Goal: Task Accomplishment & Management: Use online tool/utility

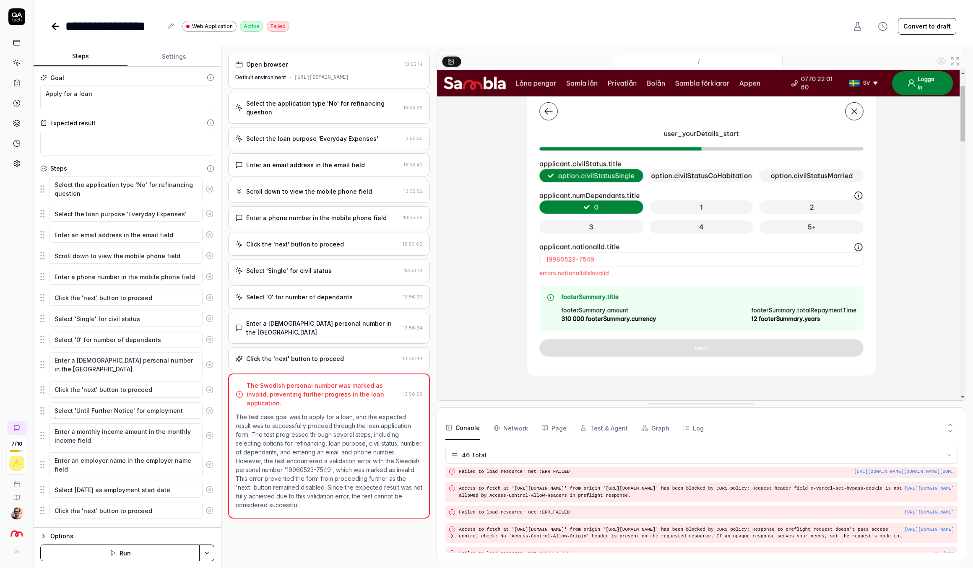
scroll to position [155, 0]
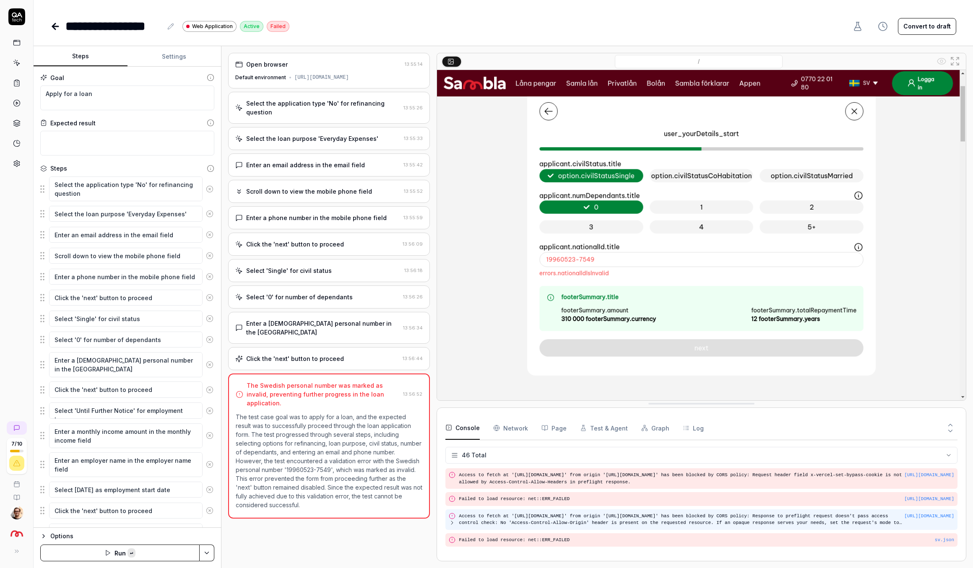
click at [729, 525] on div "https://www.vault.staging.sambla.se/ Access to fetch at 'https://lokalise-trans…" at bounding box center [701, 520] width 512 height 21
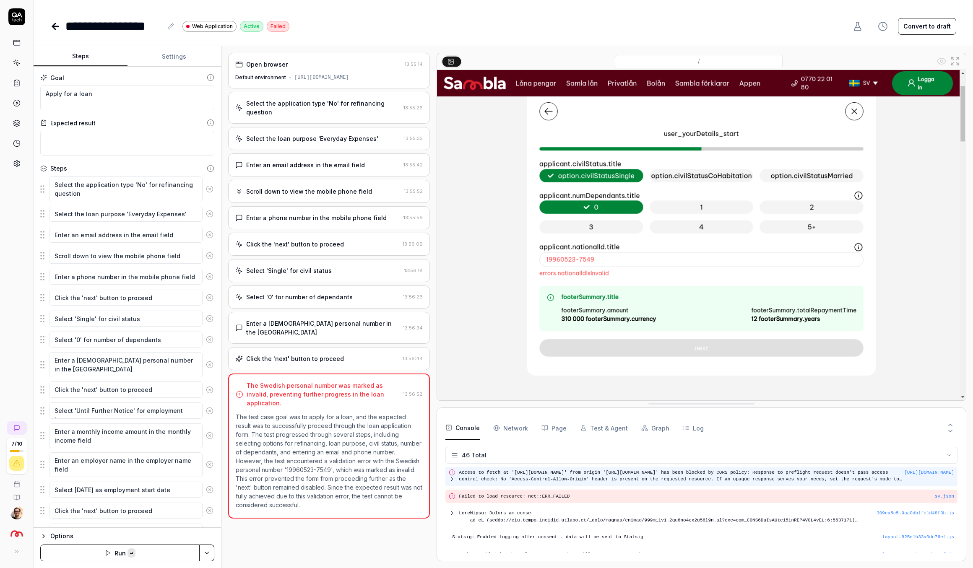
click at [729, 525] on div "Deprecated API for given entry type. layout-825e1b33a0dc76ef.js Statsig: Enable…" at bounding box center [701, 510] width 512 height 86
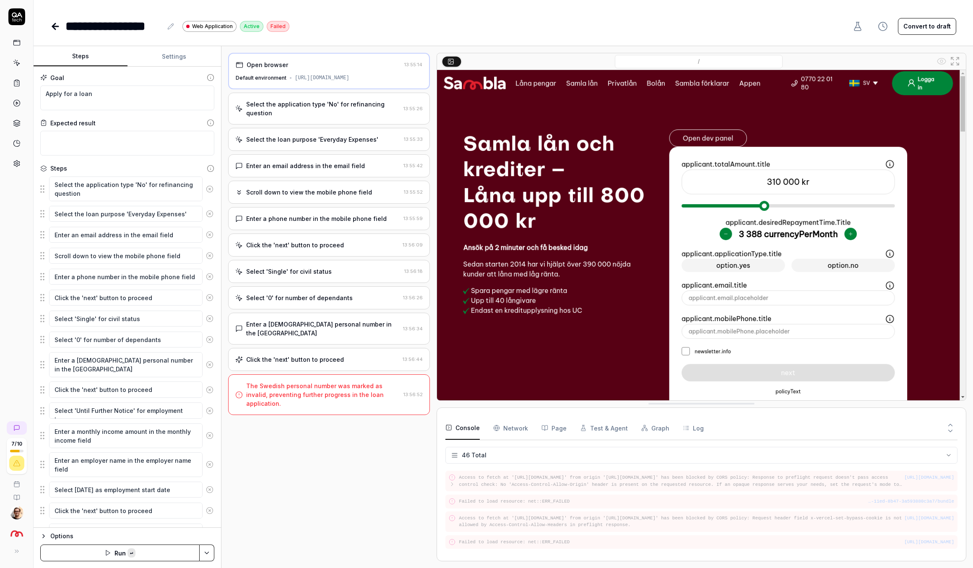
click at [729, 525] on div "Deprecated API for given entry type. layout-825e1b33a0dc76ef.js Statsig: Enable…" at bounding box center [701, 510] width 512 height 86
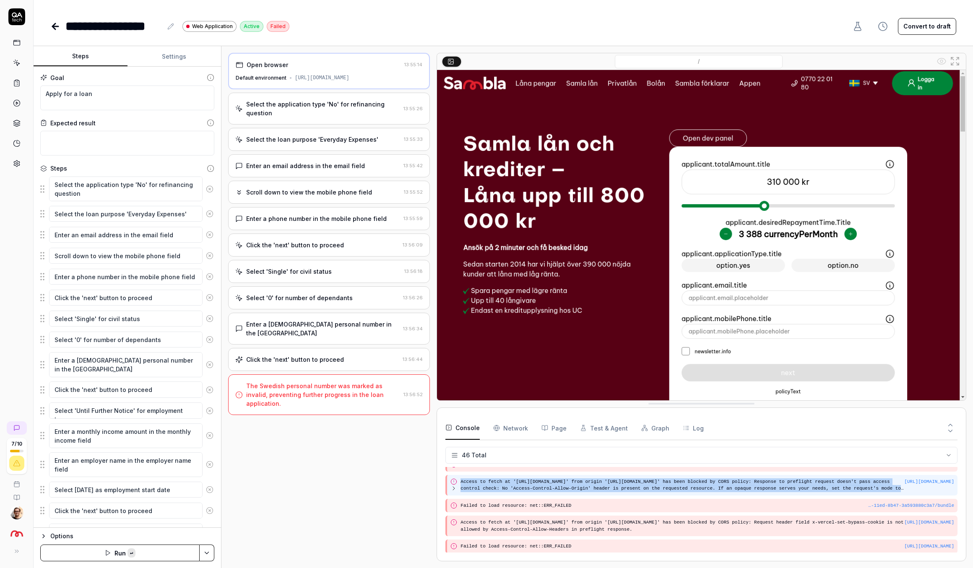
scroll to position [0, 0]
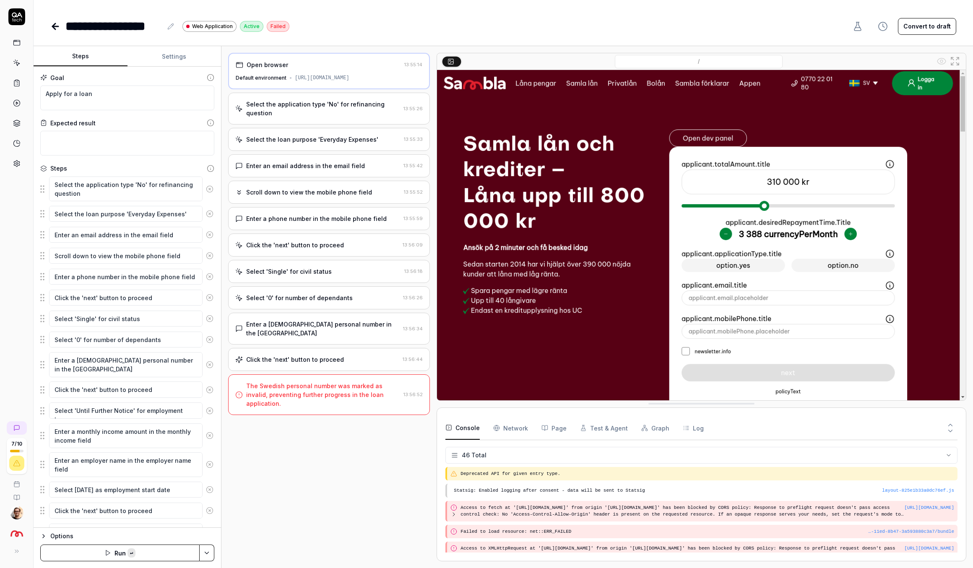
click at [389, 96] on div "Select the application type 'No' for refinancing question 13:55:26" at bounding box center [329, 109] width 202 height 32
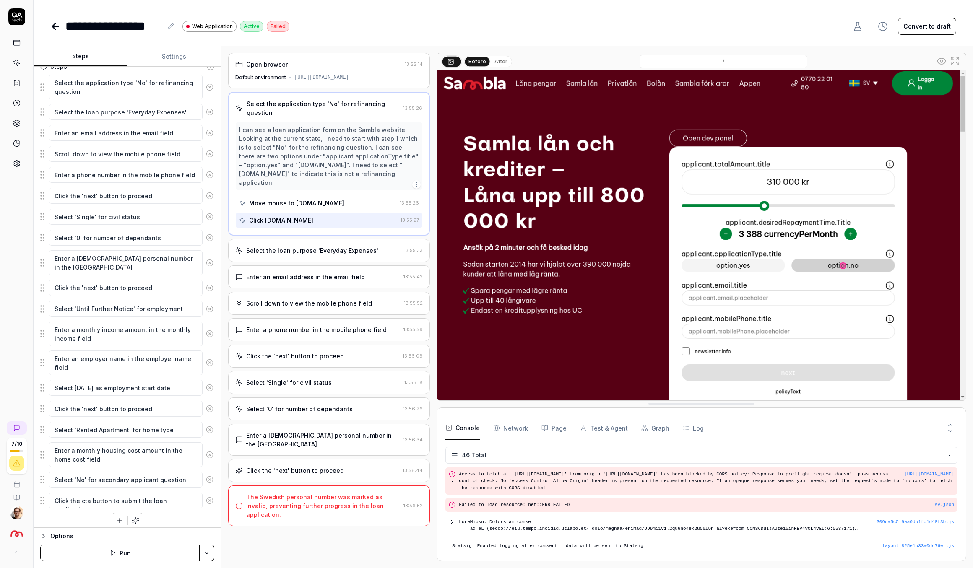
scroll to position [103, 0]
click at [338, 424] on div "Enter a Swedish personal number in the National ID field 13:56:34" at bounding box center [329, 440] width 202 height 32
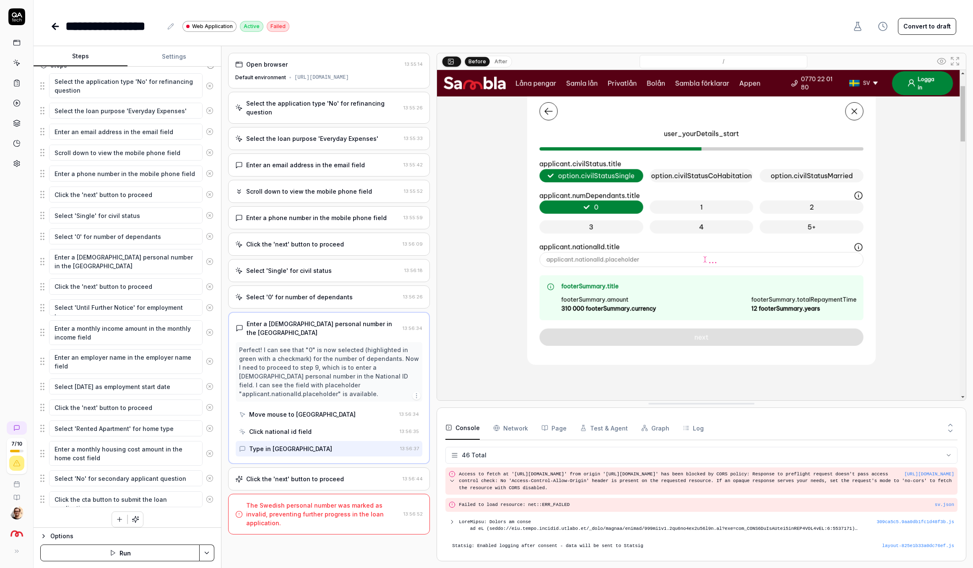
click at [315, 475] on div "Click the 'next' button to proceed" at bounding box center [295, 479] width 98 height 9
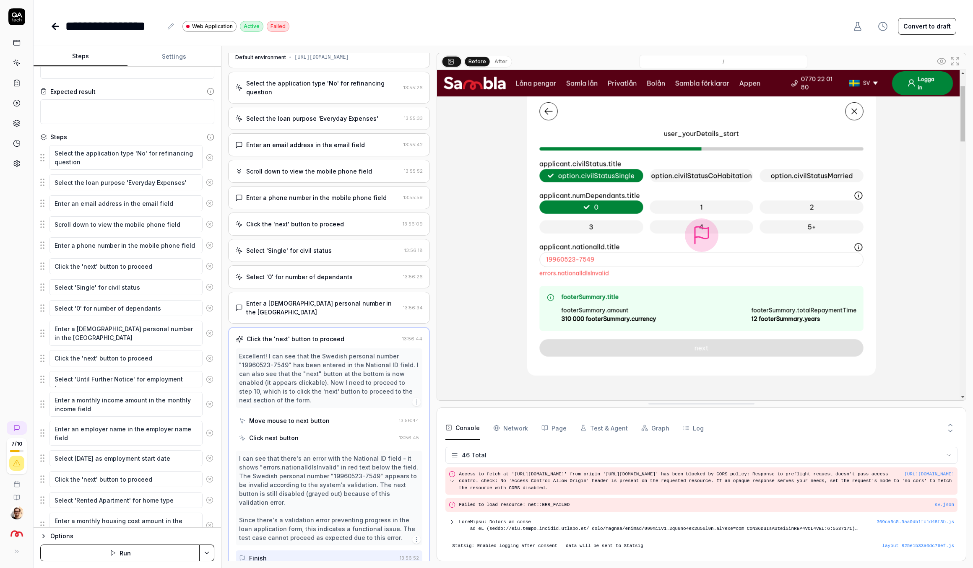
scroll to position [27, 0]
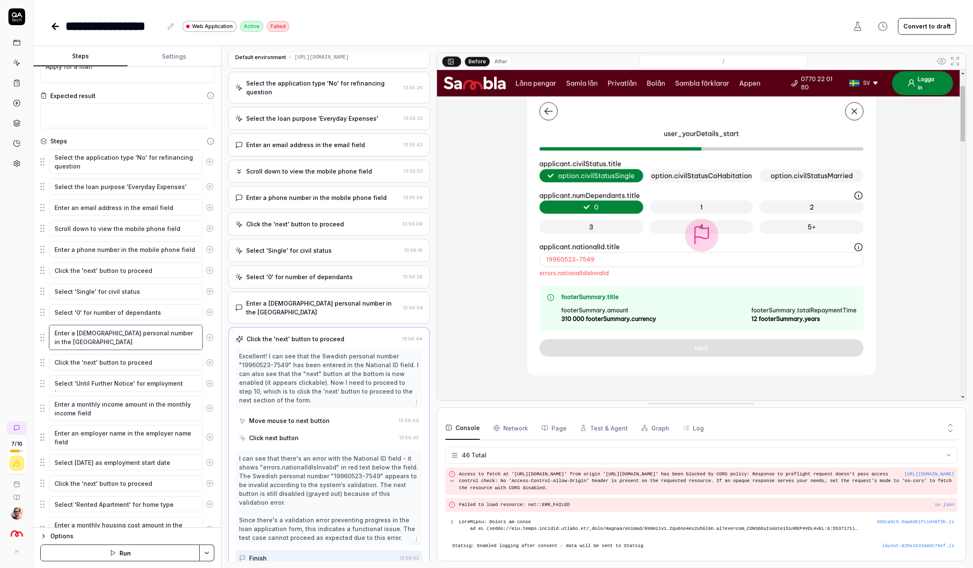
click at [113, 343] on textarea "Enter a Swedish personal number in the National ID field" at bounding box center [126, 337] width 154 height 25
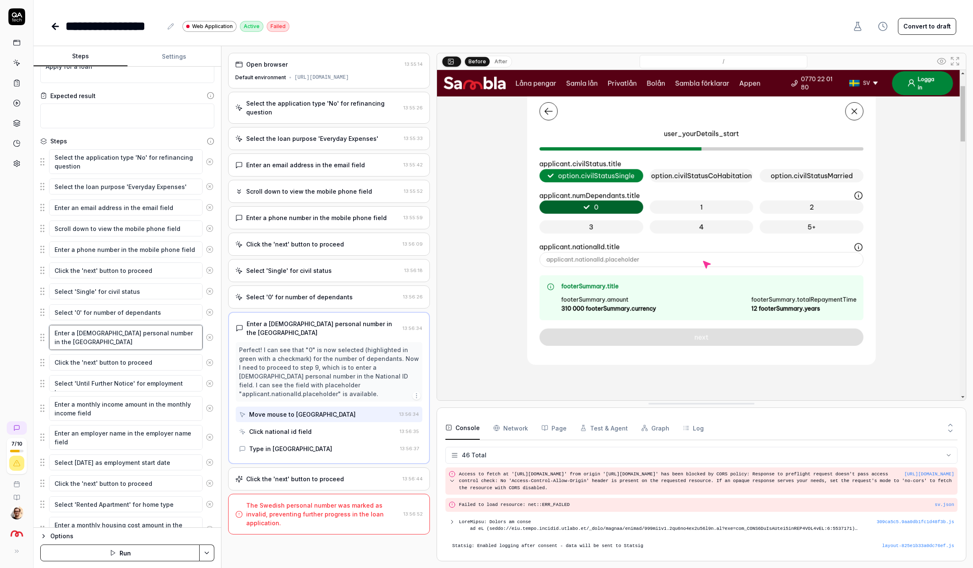
type textarea "*"
type textarea "Enter a Swedish personal number in the National ID field,"
type textarea "*"
type textarea "Enter a Swedish personal number in the National ID field,"
type textarea "*"
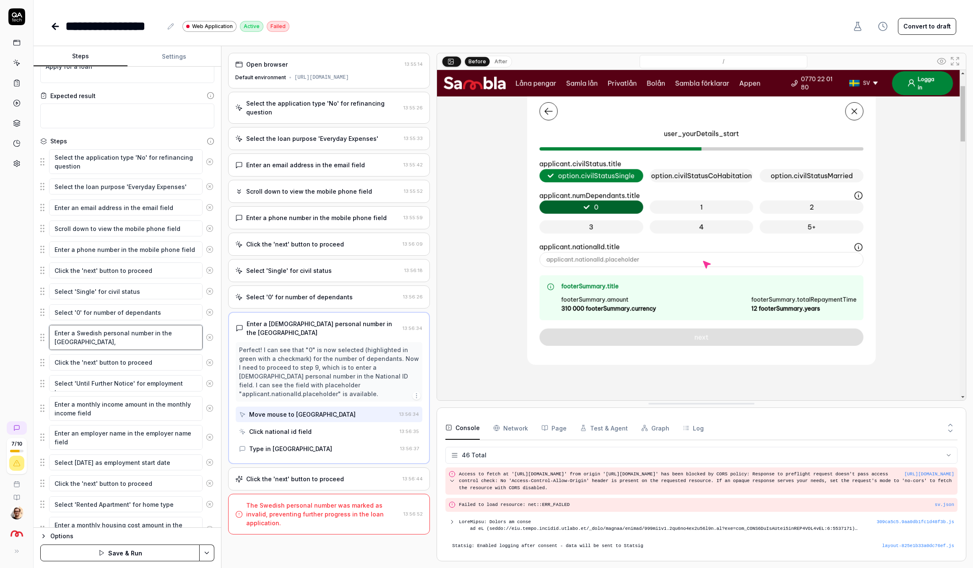
type textarea "Enter a Swedish personal number in the National ID field, u"
type textarea "*"
type textarea "Enter a Swedish personal number in the National ID field, us"
type textarea "*"
type textarea "Enter a Swedish personal number in the National ID field, use"
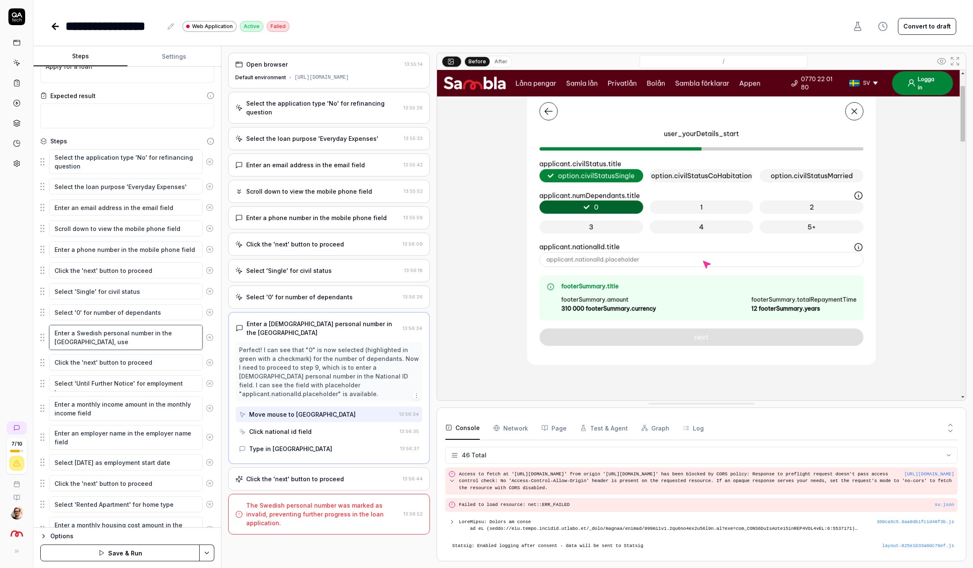
type textarea "*"
type textarea "Enter a Swedish personal number in the National ID field, use"
type textarea "*"
type textarea "Enter a Swedish personal number in the National ID field, use 8"
type textarea "*"
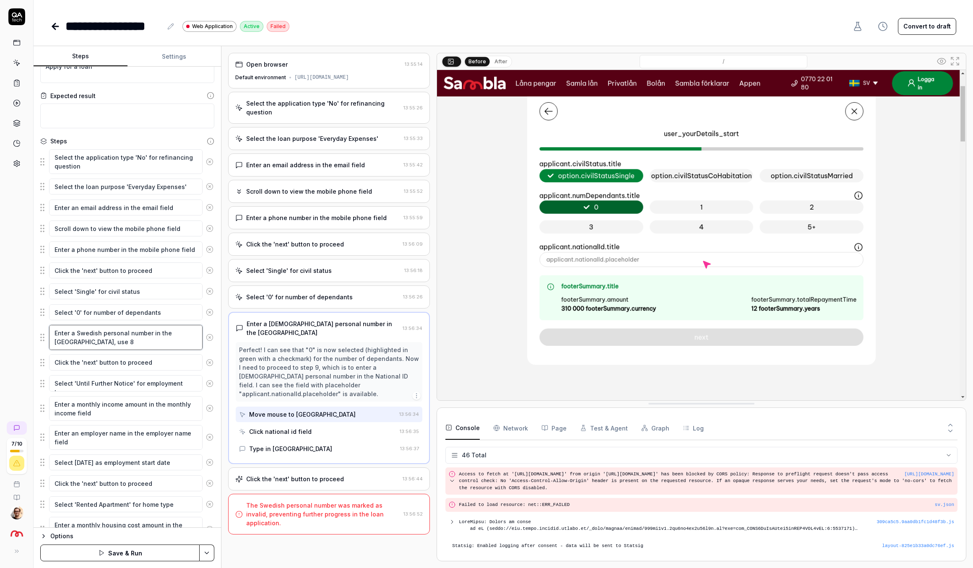
type textarea "Enter a Swedish personal number in the National ID field, use 86"
type textarea "*"
type textarea "Enter a Swedish personal number in the National ID field, use 860"
type textarea "*"
type textarea "Enter a Swedish personal number in the National ID field, use 8601"
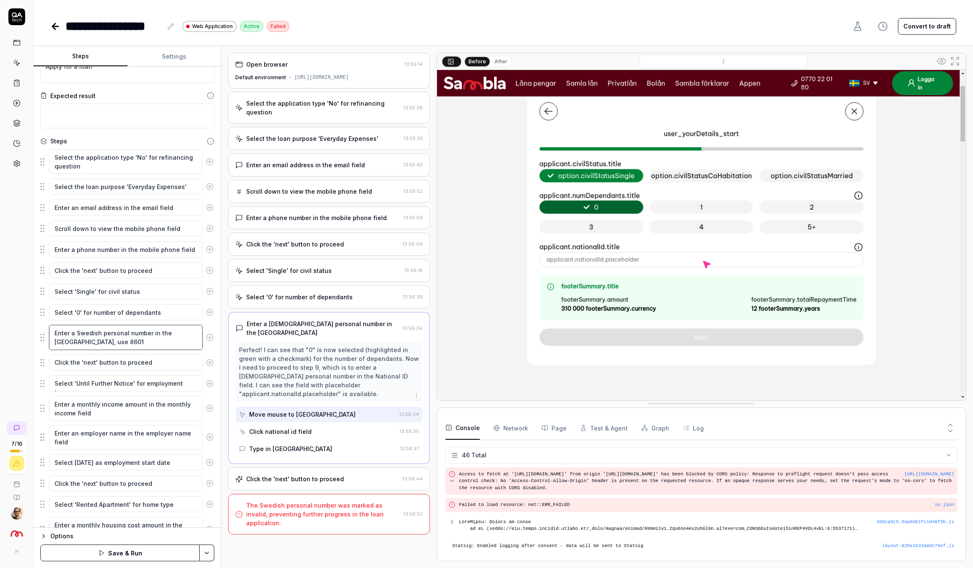
type textarea "*"
type textarea "Enter a Swedish personal number in the National ID field, use 86013"
type textarea "*"
type textarea "Enter a Swedish personal number in the National ID field, use 860130"
type textarea "*"
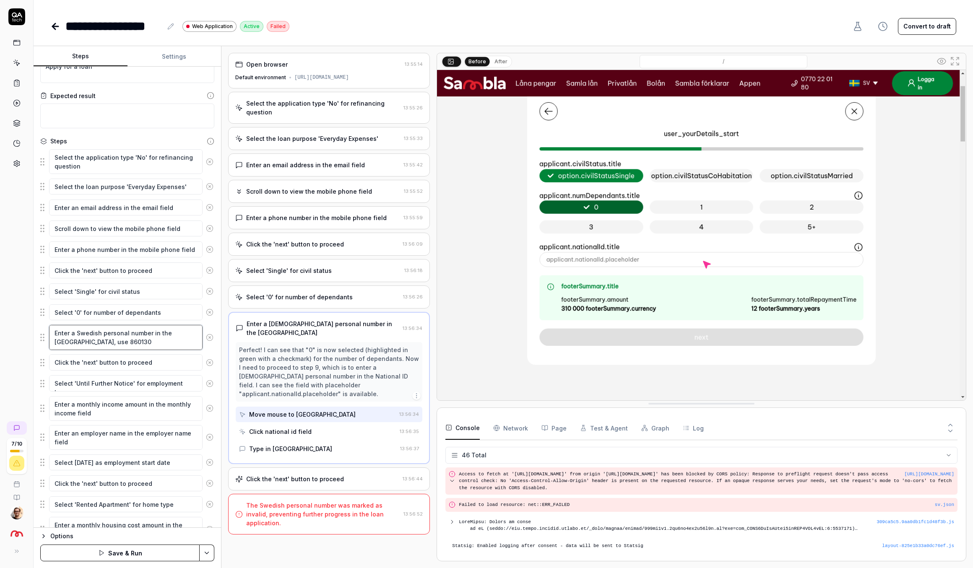
type textarea "Enter a Swedish personal number in the National ID field, use 8601301"
type textarea "*"
type textarea "Enter a Swedish personal number in the National ID field, use 86013015"
type textarea "*"
type textarea "Enter a Swedish personal number in the National ID field, use 860130155"
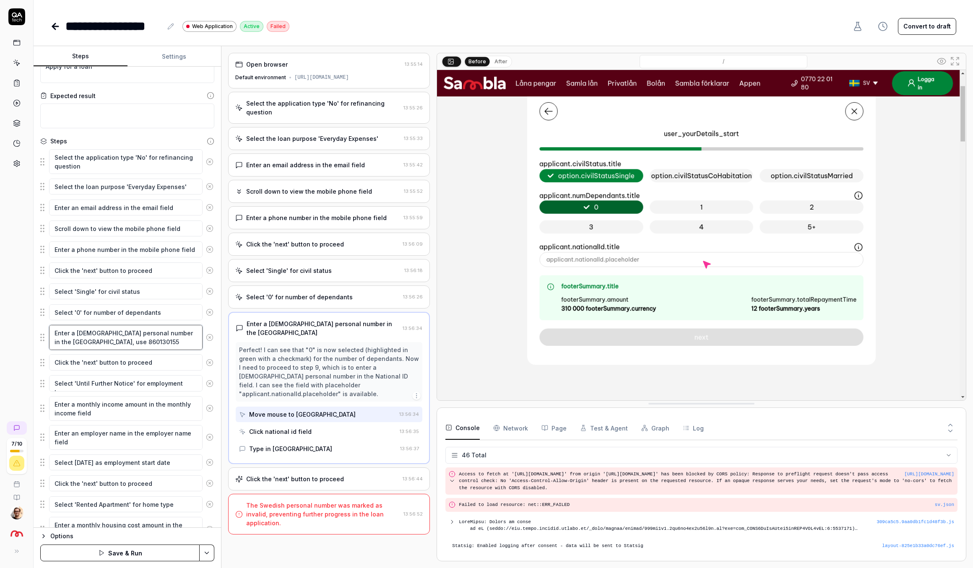
type textarea "*"
type textarea "Enter a Swedish personal number in the National ID field, use 8601301552"
click at [127, 551] on button "Save & Run" at bounding box center [119, 553] width 159 height 17
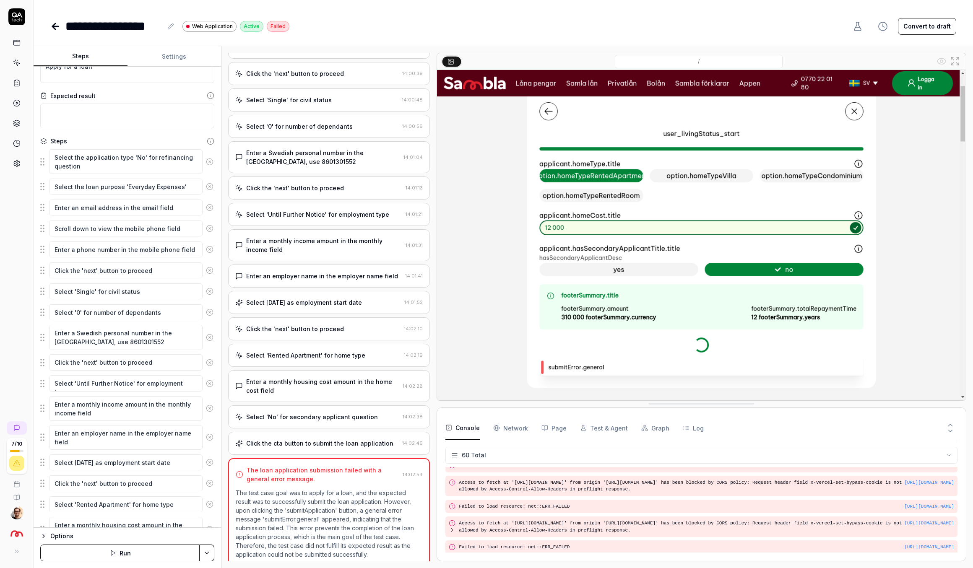
scroll to position [1123, 0]
type textarea "*"
